Goal: Information Seeking & Learning: Learn about a topic

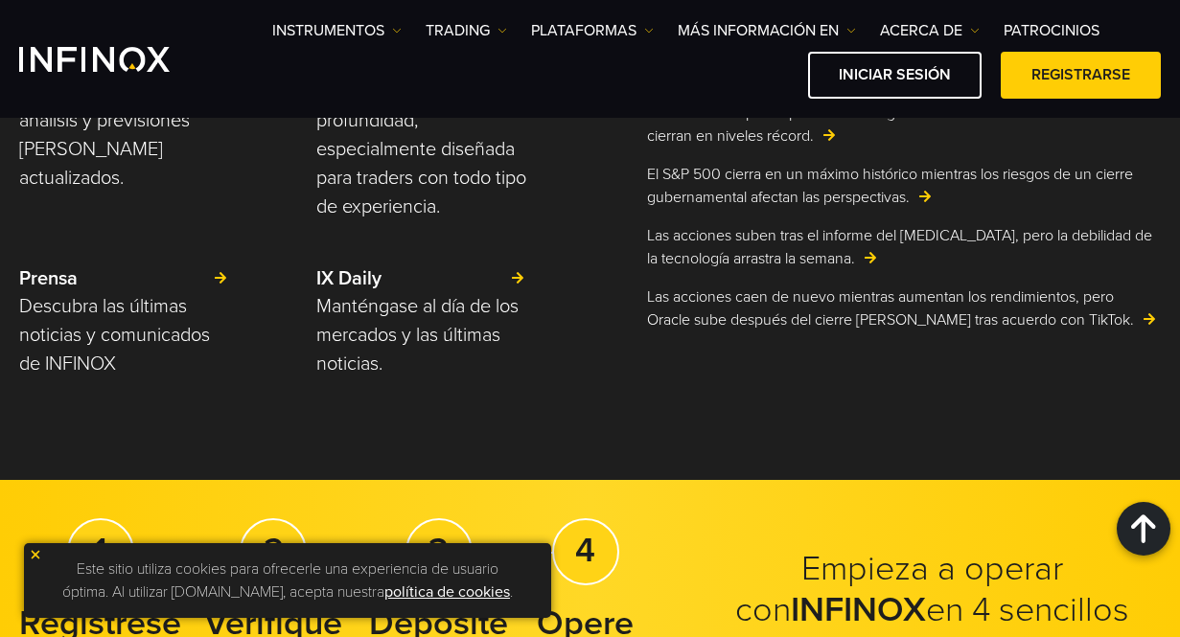
scroll to position [3033, 0]
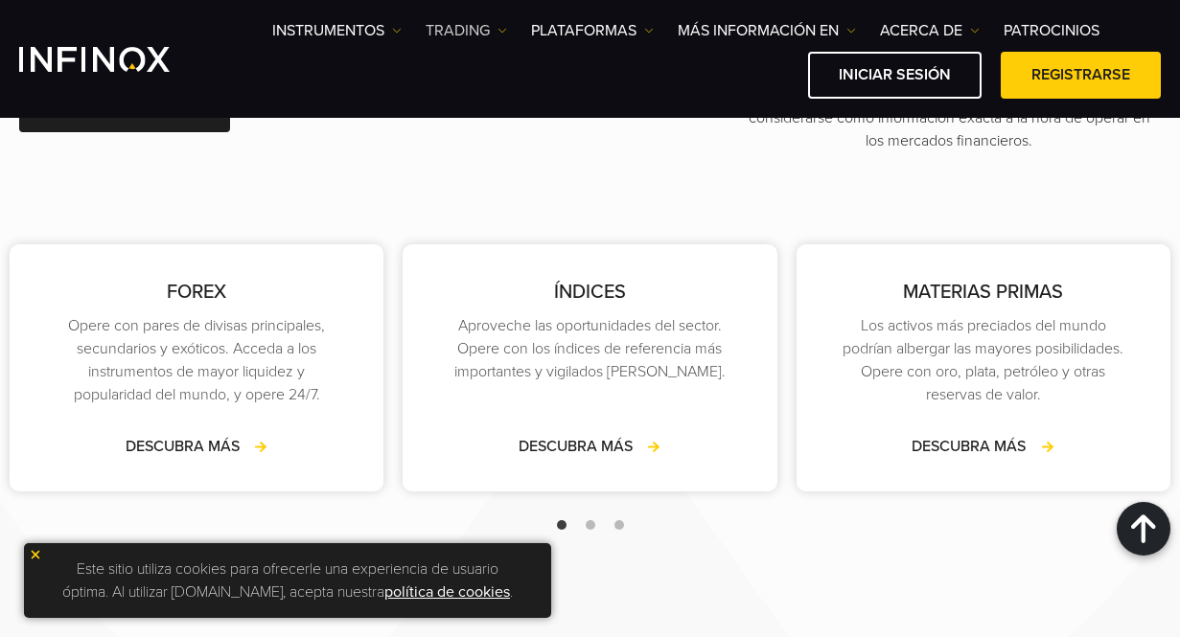
click at [501, 35] on link "TRADING" at bounding box center [466, 30] width 81 height 23
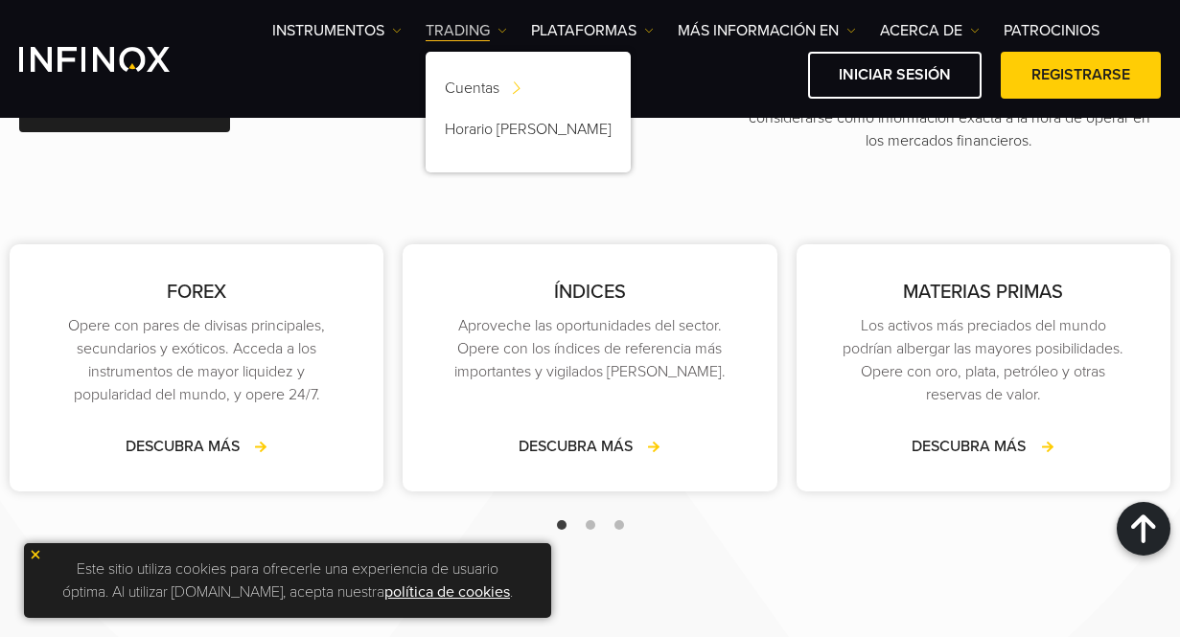
scroll to position [0, 0]
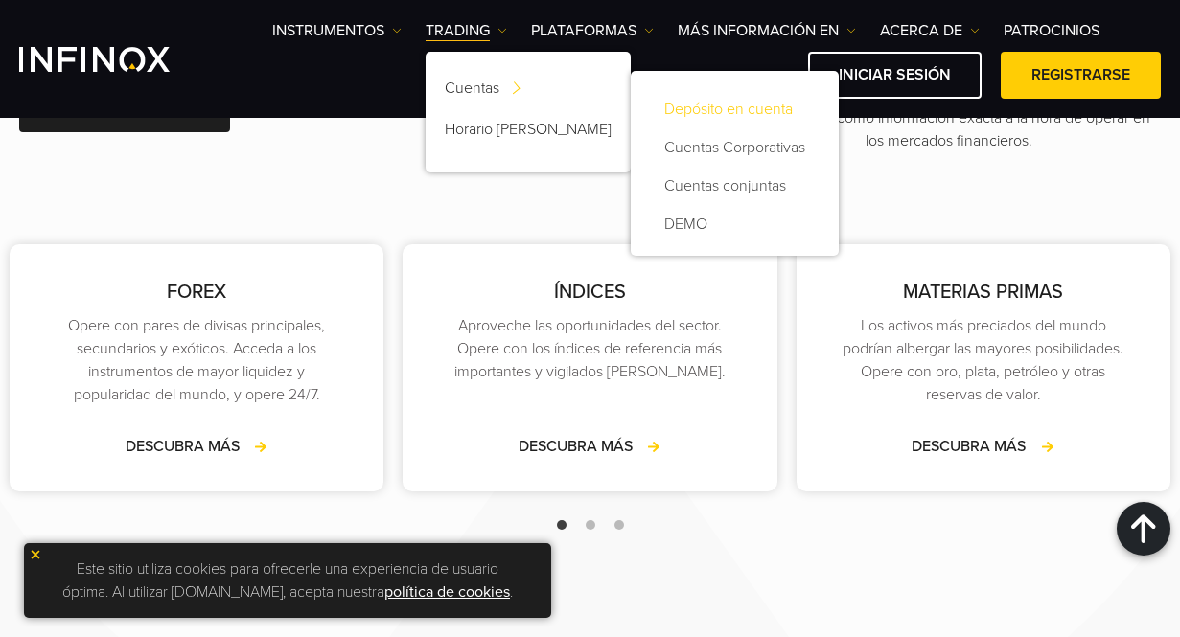
click at [659, 106] on link "Depósito en cuenta" at bounding box center [735, 109] width 170 height 38
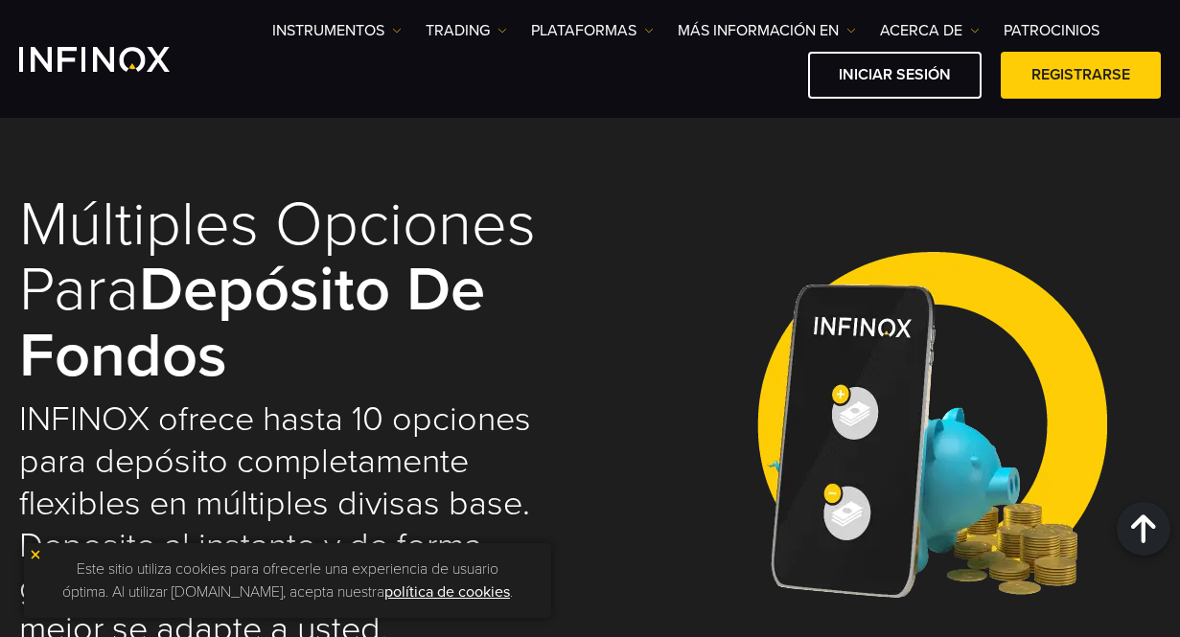
select select "***"
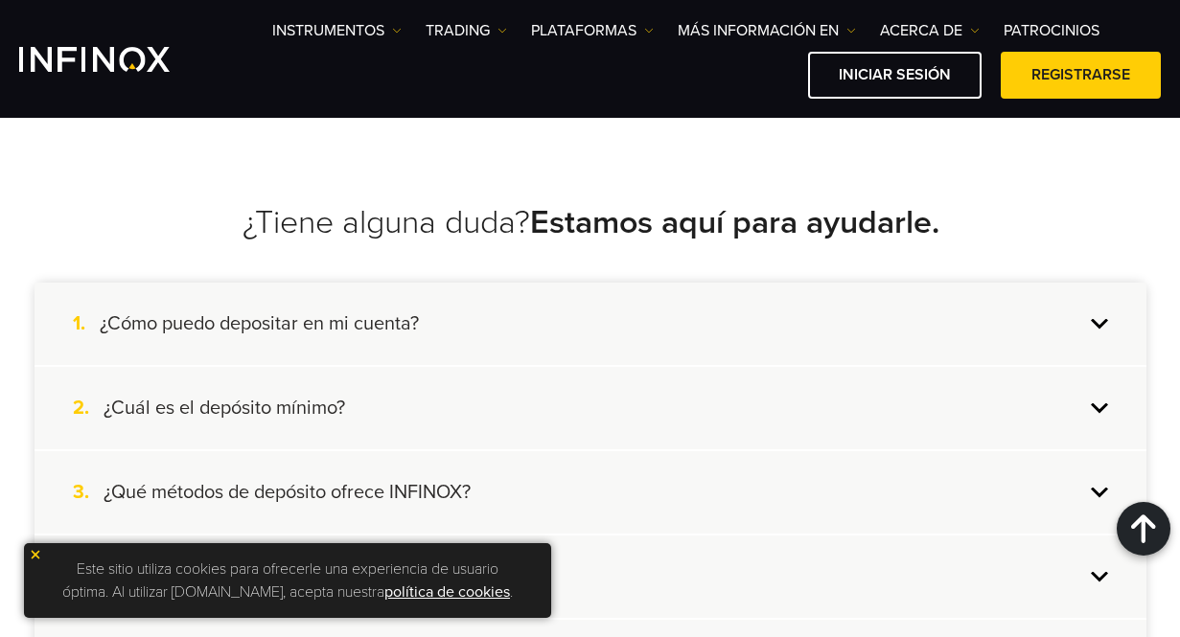
scroll to position [4680, 0]
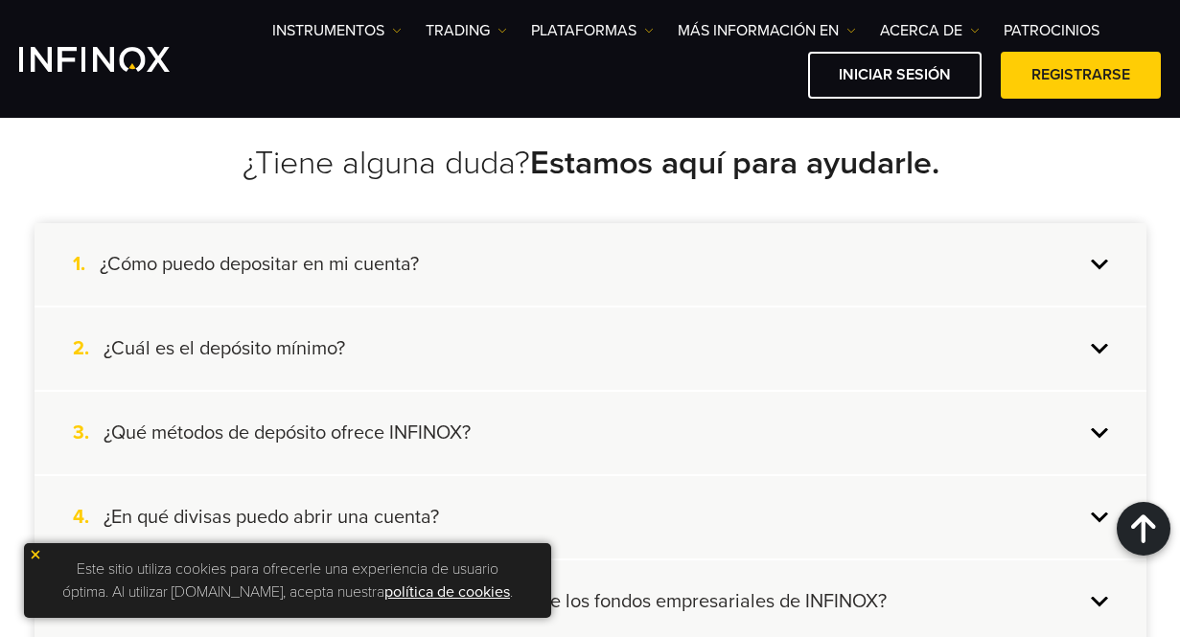
click at [1102, 345] on div "2. ¿Cuál es el depósito mínimo?" at bounding box center [591, 349] width 1112 height 82
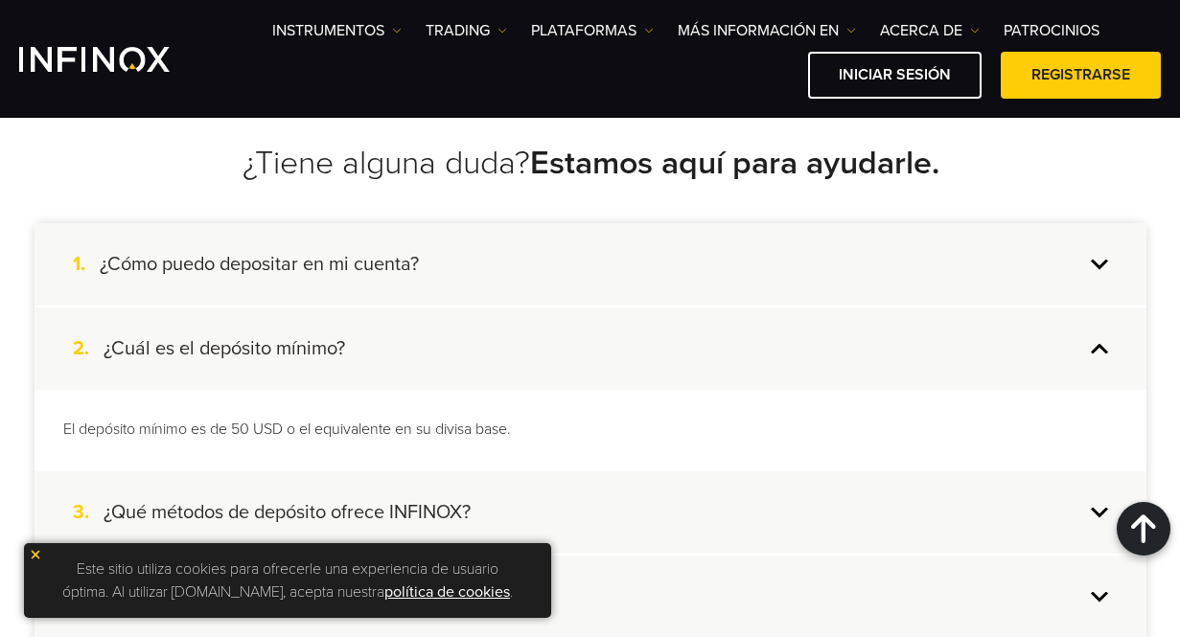
scroll to position [0, 0]
click at [1099, 347] on div "2. ¿Cuál es el depósito mínimo?" at bounding box center [591, 349] width 1112 height 82
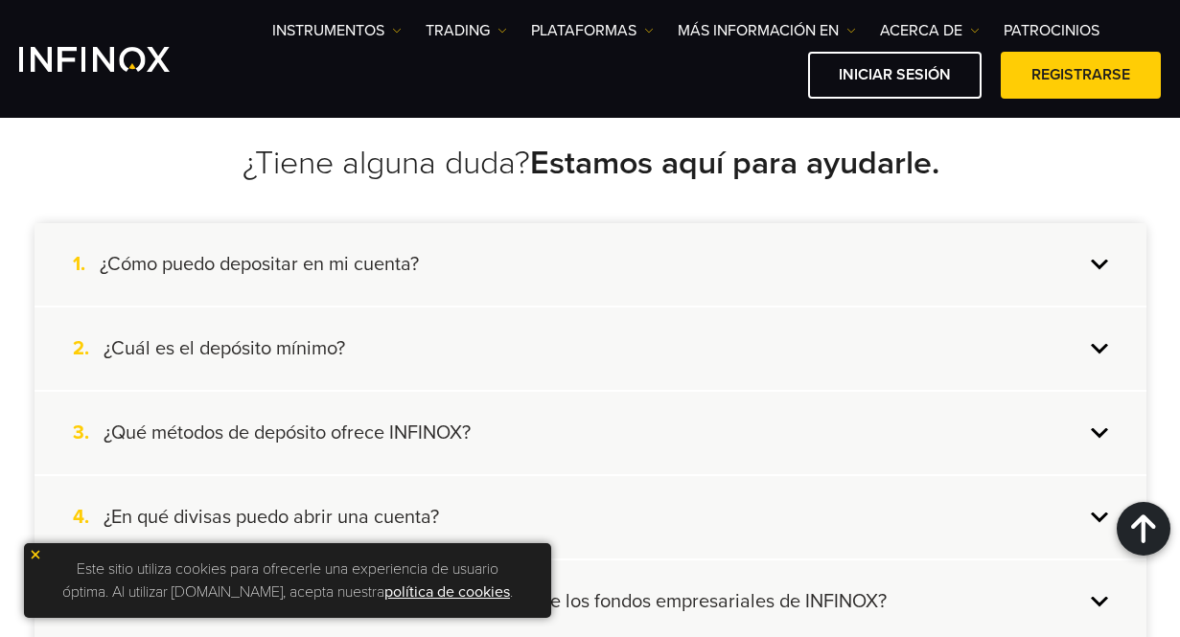
scroll to position [4811, 0]
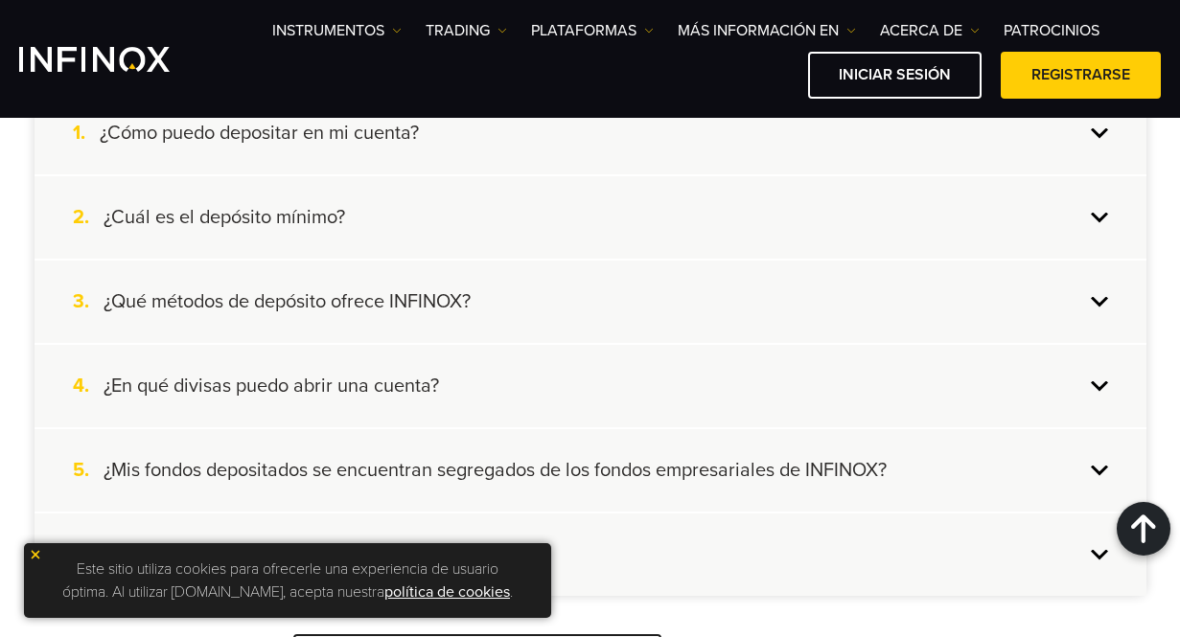
click at [1096, 302] on div "3. ¿Qué métodos de depósito ofrece INFINOX?" at bounding box center [591, 302] width 1112 height 82
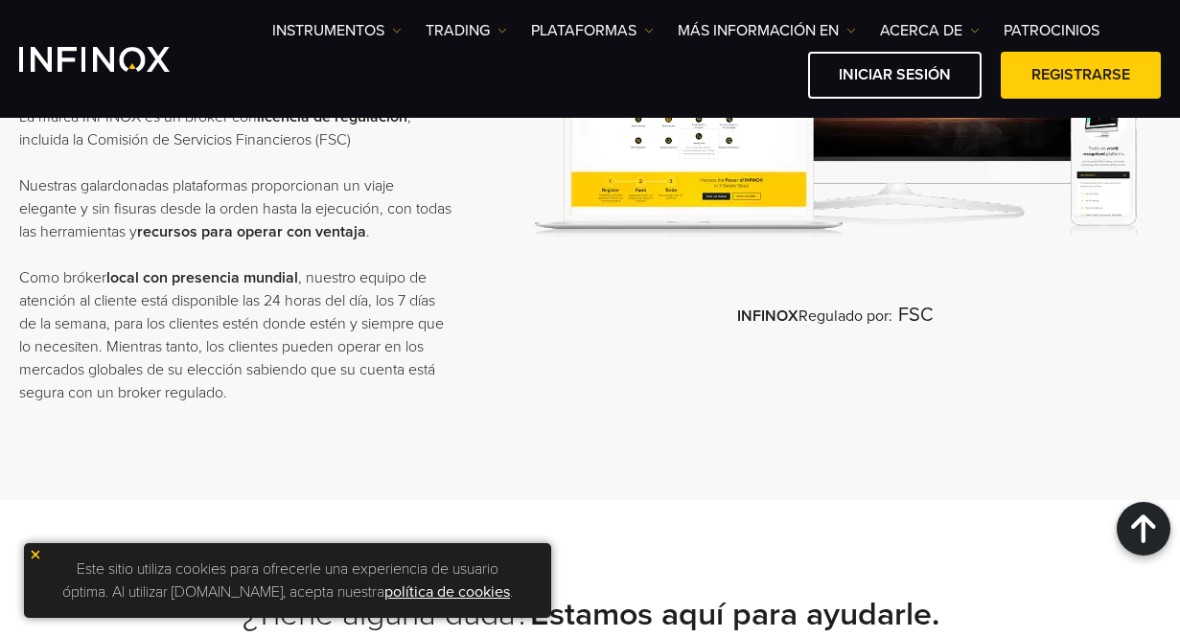
scroll to position [4217, 0]
